Goal: Information Seeking & Learning: Find specific fact

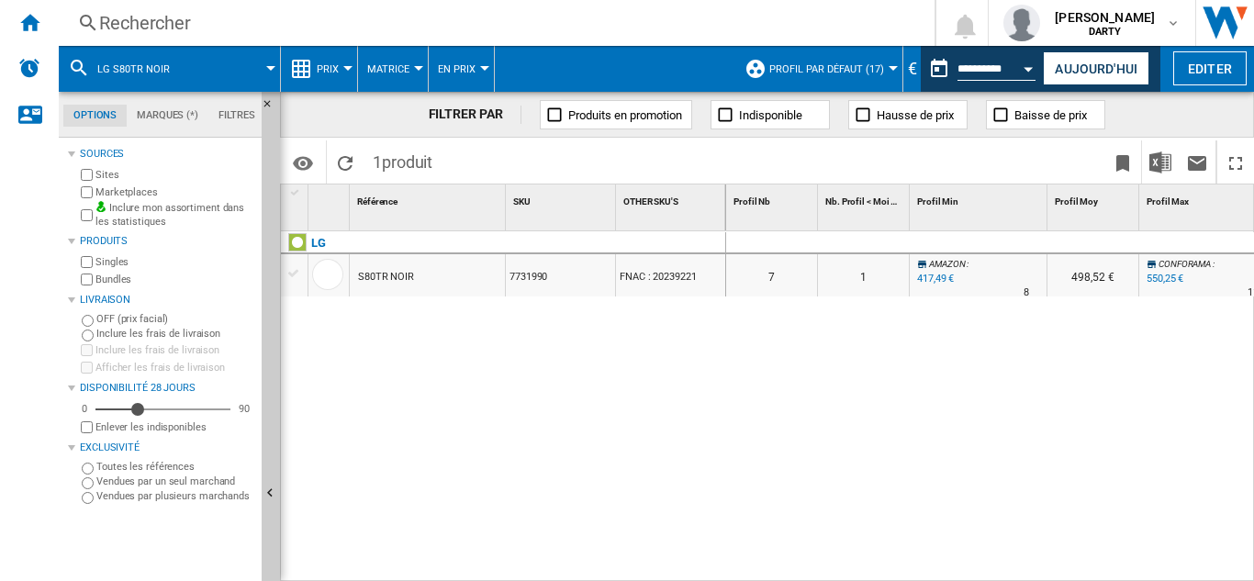
click at [148, 21] on div "Rechercher" at bounding box center [492, 23] width 787 height 26
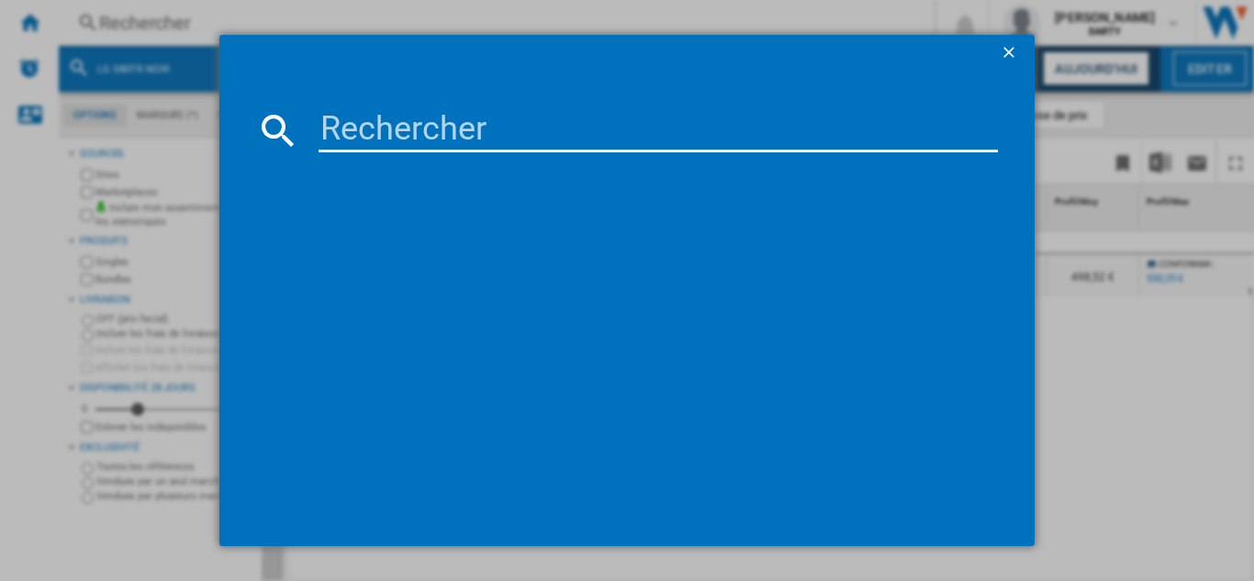
click at [379, 140] on input at bounding box center [657, 130] width 679 height 44
paste input "7077890"
type input "7077890"
